Goal: Browse casually: Explore the website without a specific task or goal

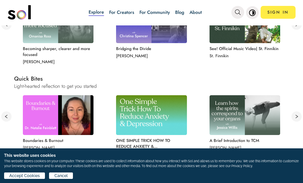
scroll to position [252, 0]
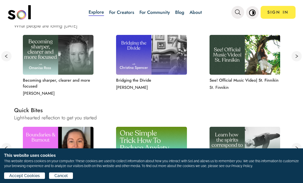
click at [103, 15] on link "Explore" at bounding box center [96, 12] width 15 height 7
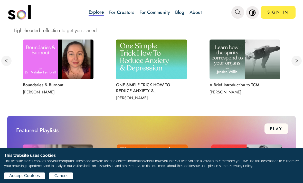
scroll to position [340, 0]
click at [171, 75] on img at bounding box center [151, 60] width 71 height 40
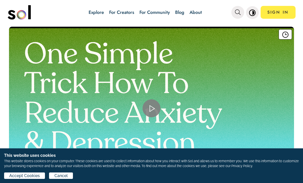
click at [97, 13] on link "Explore" at bounding box center [96, 12] width 15 height 7
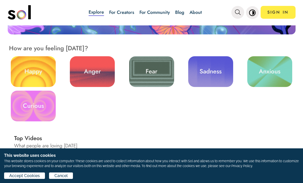
scroll to position [134, 0]
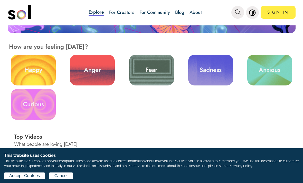
click at [38, 101] on link "Curious" at bounding box center [33, 104] width 45 height 31
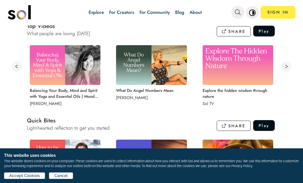
scroll to position [238, 0]
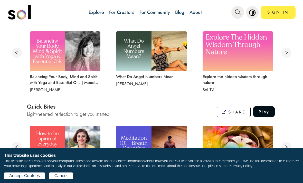
click at [77, 66] on img at bounding box center [65, 51] width 71 height 40
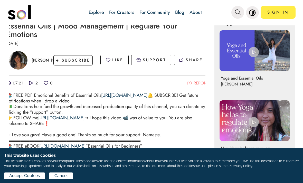
scroll to position [198, 0]
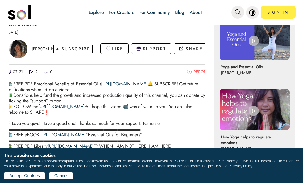
click at [38, 50] on p "[PERSON_NAME]" at bounding box center [48, 49] width 33 height 6
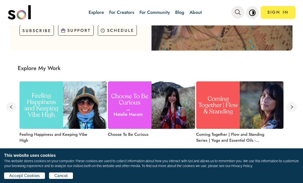
scroll to position [162, 0]
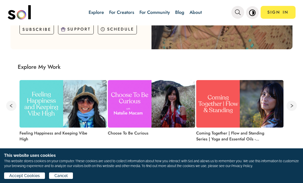
click at [289, 106] on button at bounding box center [292, 106] width 10 height 10
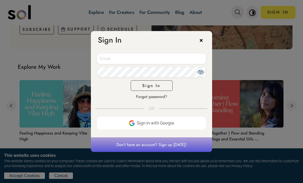
click at [198, 46] on div "Accept Terms of Use and Privacy Policy Sign In Forgot password?" at bounding box center [151, 75] width 121 height 61
click at [198, 39] on div "Sign In" at bounding box center [151, 37] width 121 height 13
click at [200, 40] on icon at bounding box center [204, 40] width 8 height 8
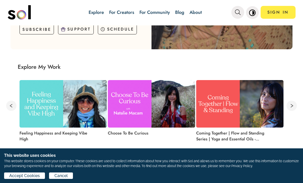
click at [297, 102] on button at bounding box center [292, 106] width 10 height 10
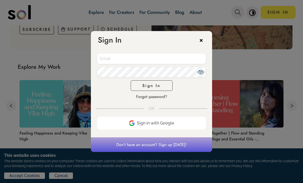
click at [207, 42] on icon at bounding box center [204, 40] width 8 height 8
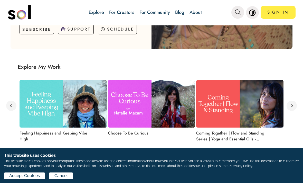
click at [15, 98] on div "Feeling Happiness and Keeping Vibe High Choose To Be Curious Coming Together | …" at bounding box center [151, 112] width 291 height 77
click at [12, 104] on button at bounding box center [11, 106] width 10 height 10
click at [13, 105] on button at bounding box center [11, 106] width 10 height 10
click at [291, 106] on button at bounding box center [292, 106] width 10 height 10
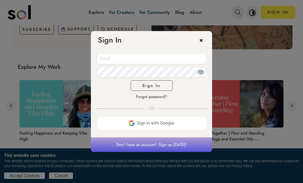
click at [197, 42] on div "Sign In" at bounding box center [151, 37] width 121 height 13
click at [196, 39] on div "Sign In" at bounding box center [151, 37] width 121 height 13
click at [202, 39] on icon at bounding box center [204, 40] width 8 height 8
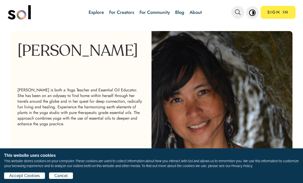
scroll to position [0, 0]
click at [154, 69] on div at bounding box center [222, 121] width 141 height 180
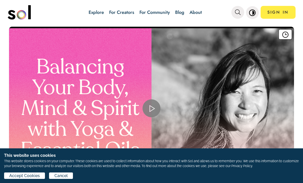
click at [199, 11] on link "About" at bounding box center [196, 12] width 12 height 7
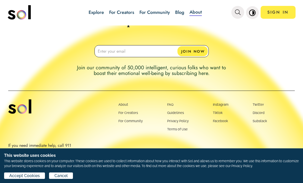
scroll to position [540, 0]
click at [219, 105] on link "Instagram" at bounding box center [221, 105] width 16 height 4
